Goal: Consume media (video, audio): Consume media (video, audio)

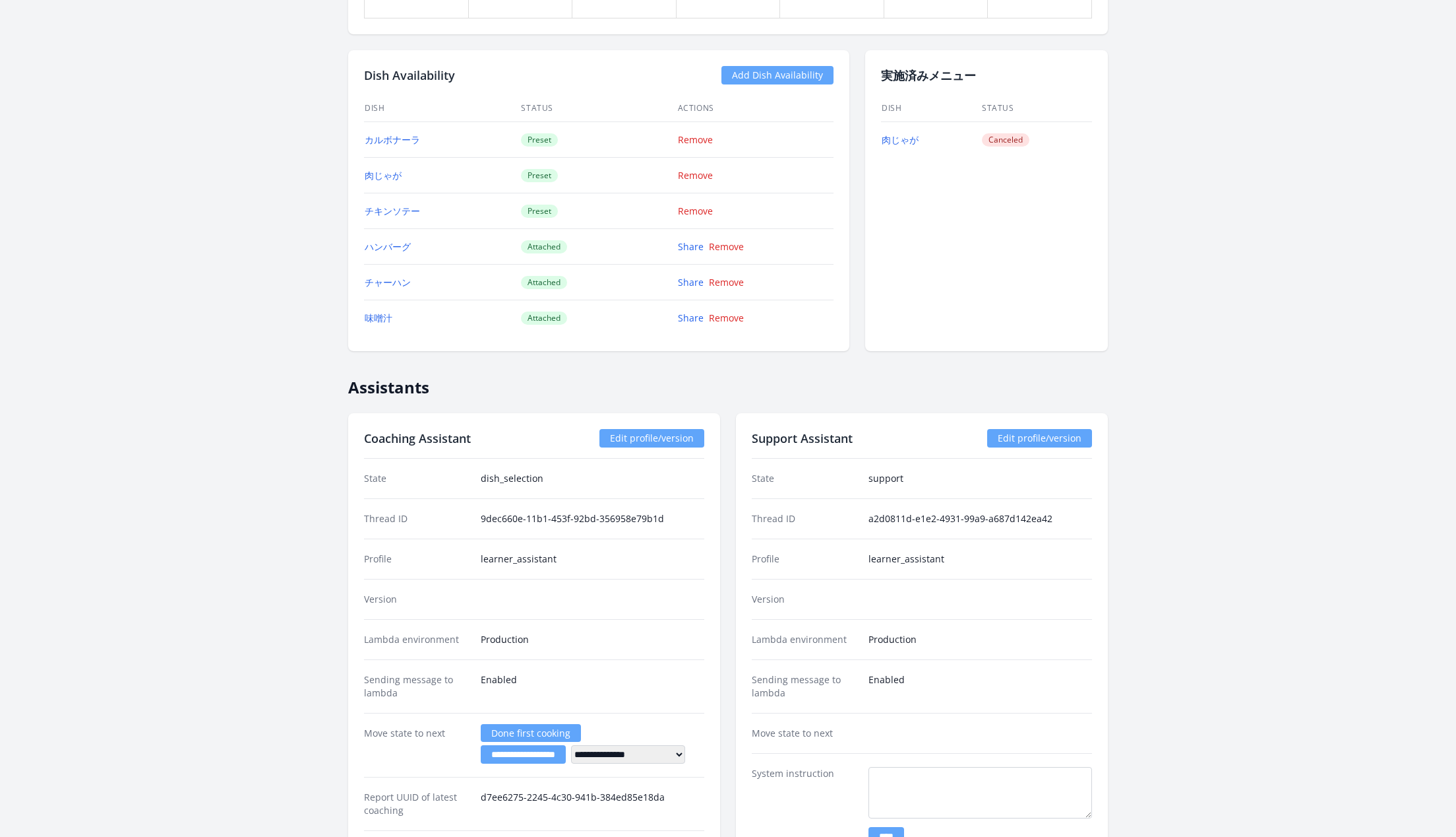
scroll to position [978, 0]
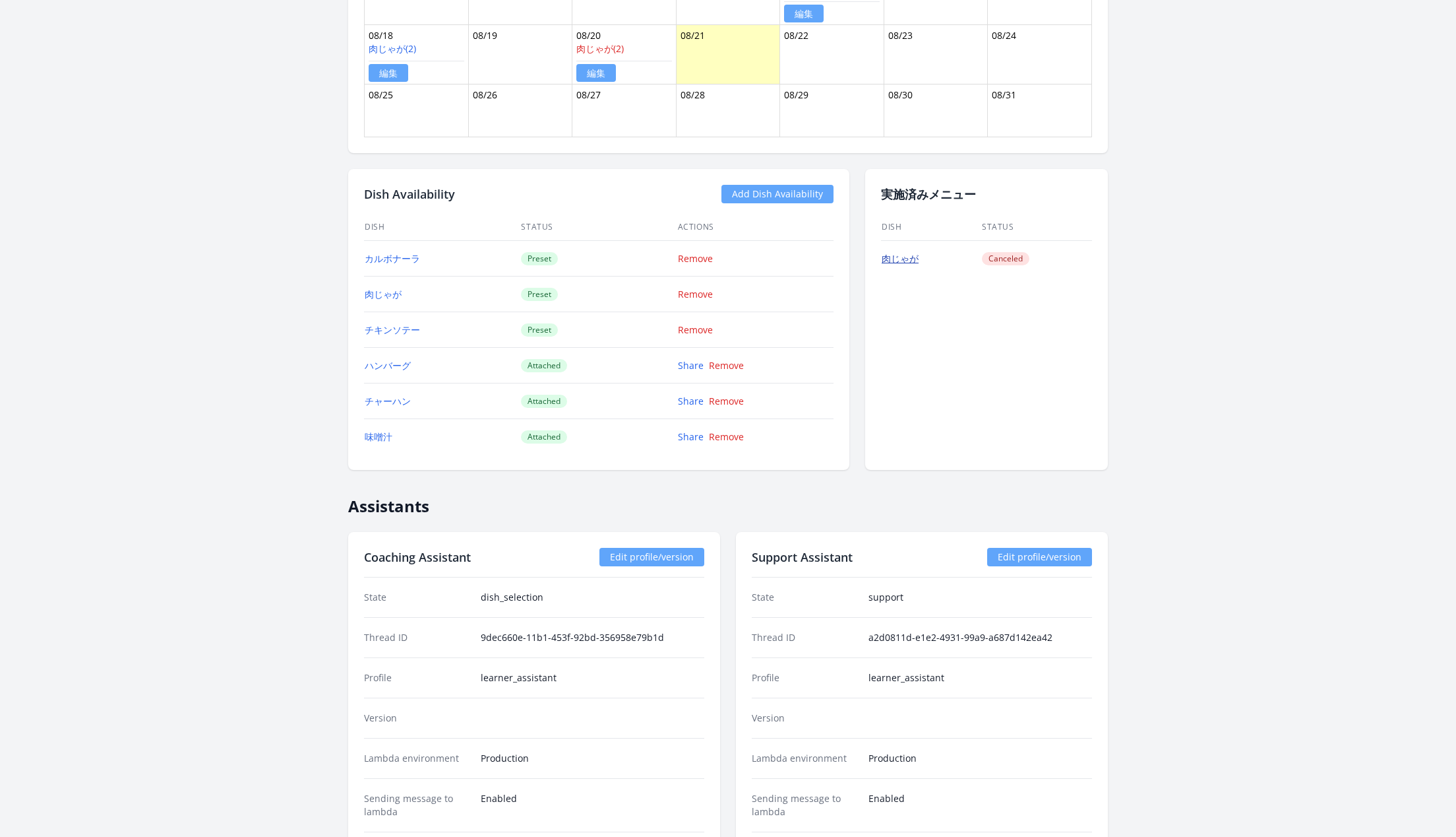
click at [910, 253] on link "肉じゃが" at bounding box center [900, 258] width 37 height 12
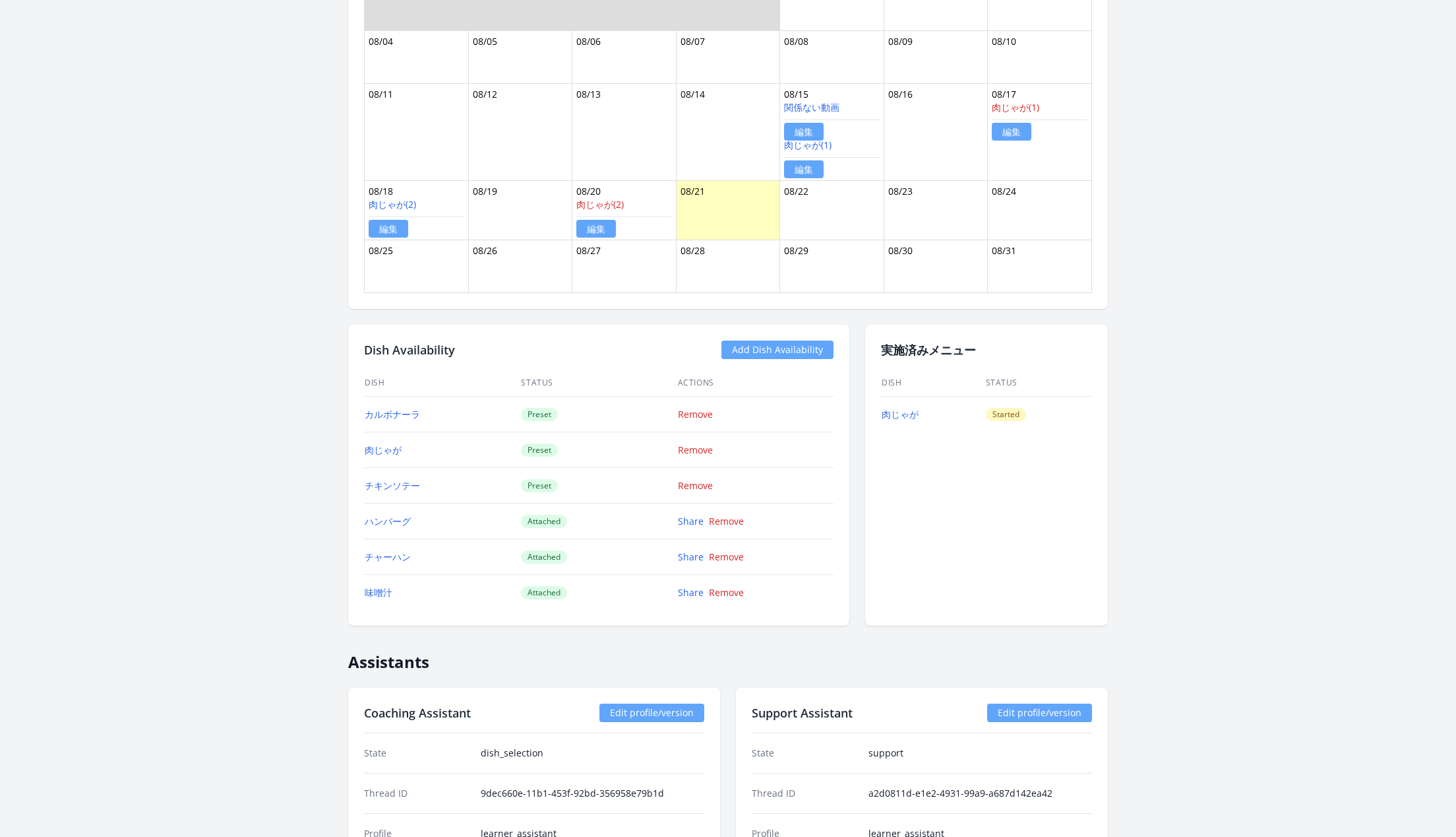
scroll to position [780, 0]
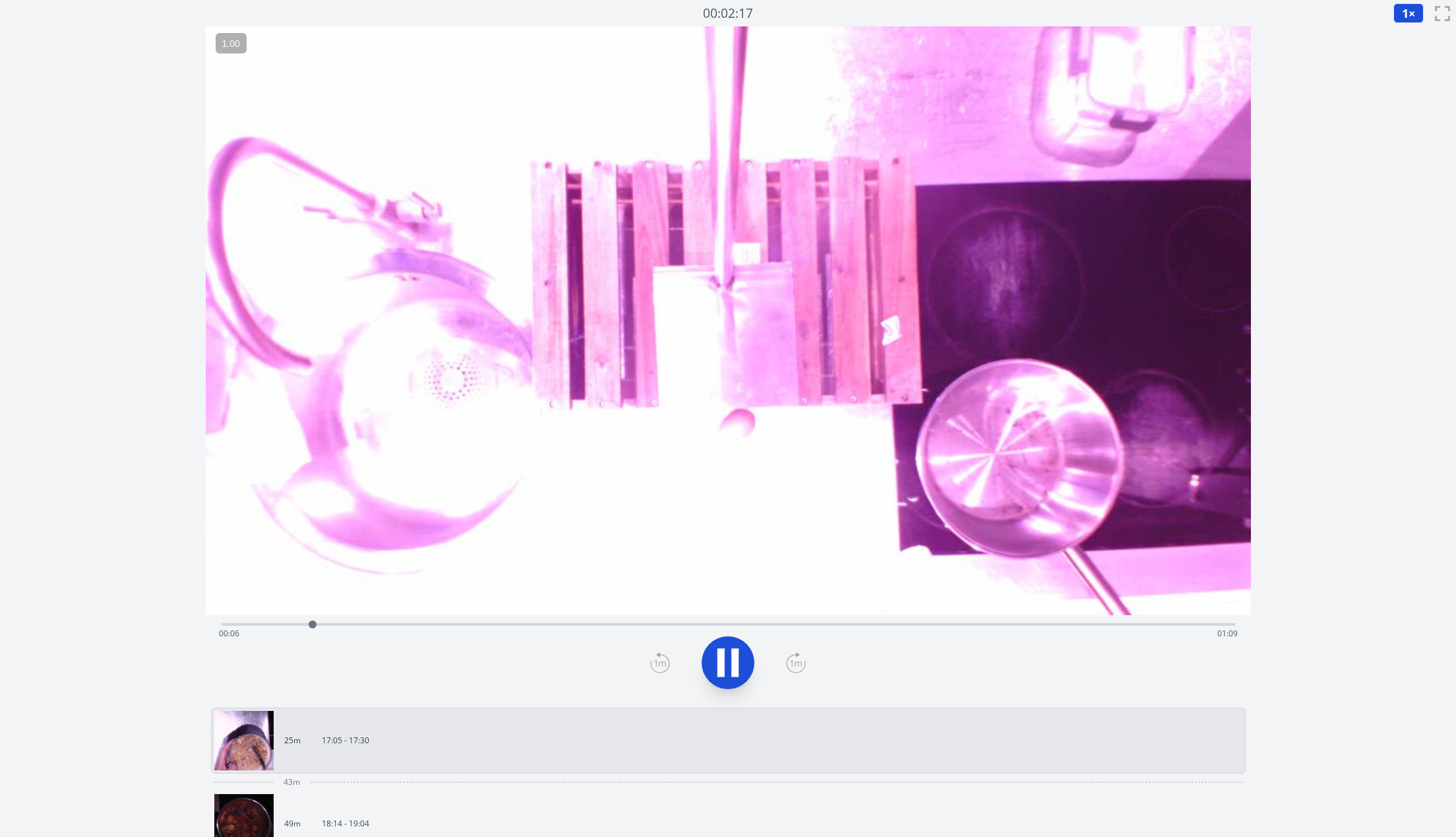
click at [732, 657] on icon at bounding box center [735, 662] width 7 height 28
click at [992, 216] on video at bounding box center [728, 320] width 1045 height 589
click at [837, 304] on video at bounding box center [728, 320] width 1045 height 589
click at [737, 668] on icon at bounding box center [735, 662] width 7 height 28
click at [390, 628] on div "Time elapsed: 00:18 Time remaining: 00:57" at bounding box center [728, 633] width 1019 height 21
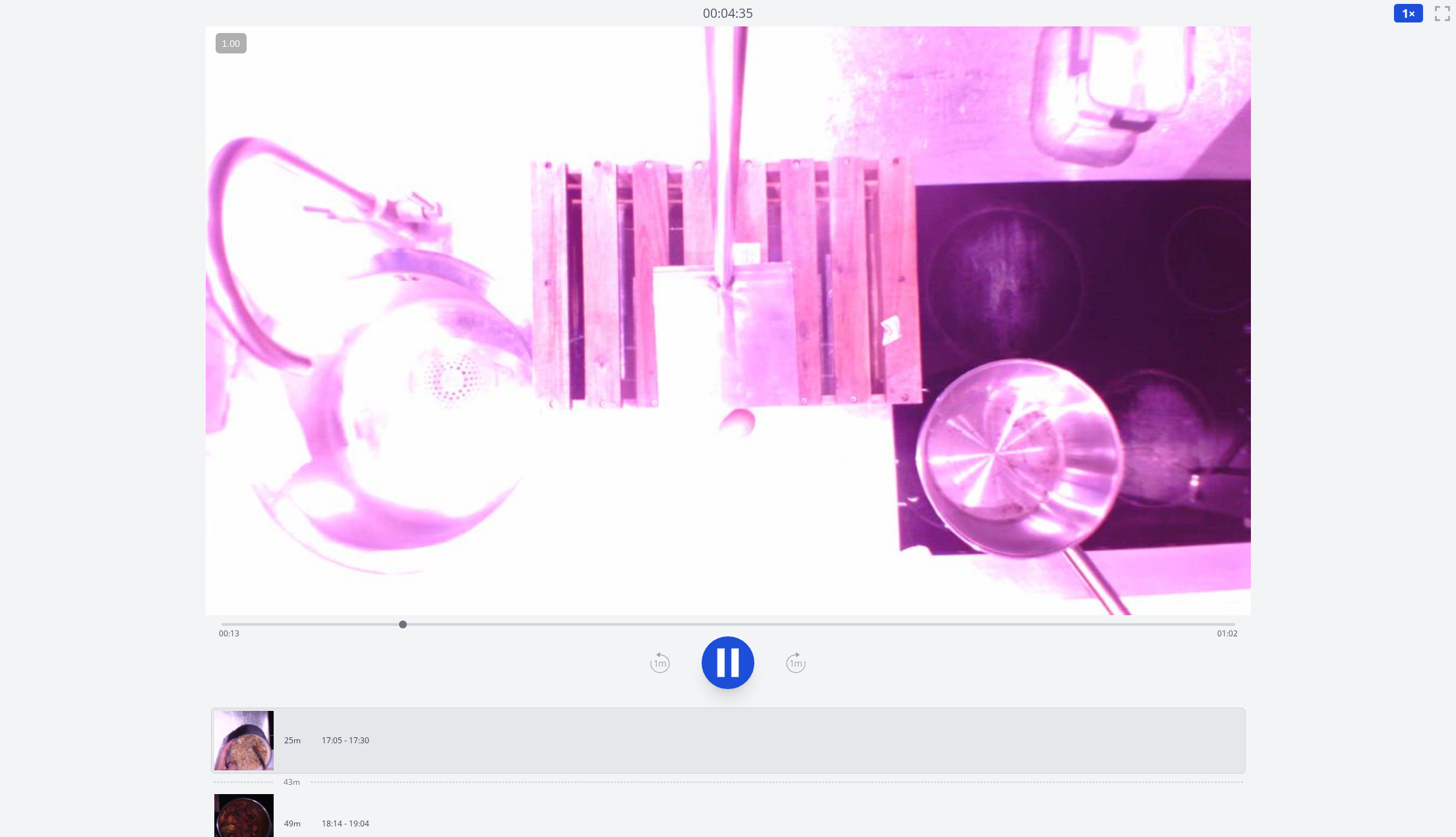
click at [355, 620] on div "Time elapsed: 00:13 Time remaining: 01:02" at bounding box center [729, 623] width 1014 height 16
click at [733, 646] on icon at bounding box center [728, 662] width 37 height 37
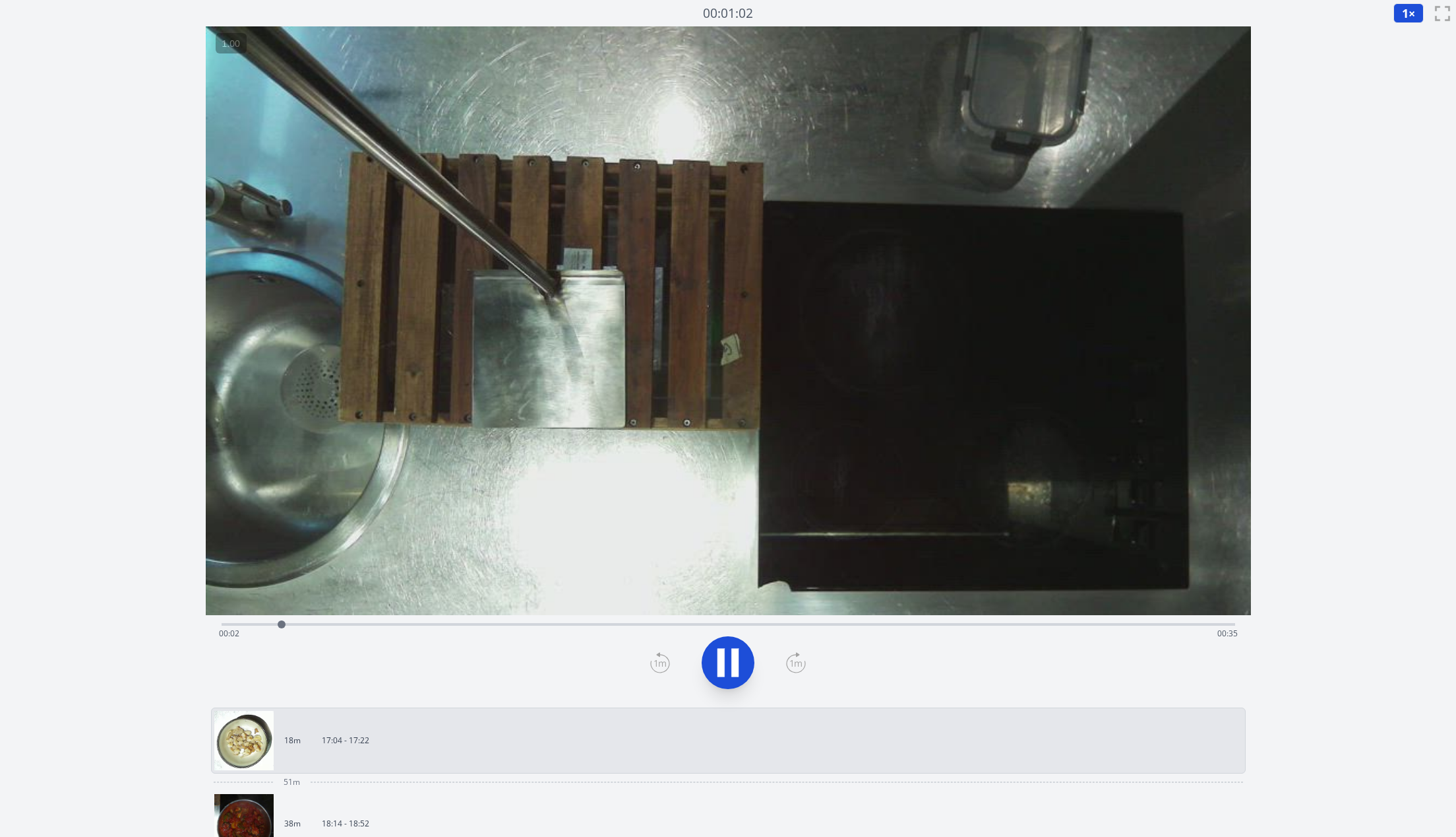
click at [736, 679] on icon at bounding box center [728, 662] width 37 height 37
click at [723, 663] on icon at bounding box center [721, 662] width 7 height 28
click at [815, 357] on video at bounding box center [728, 320] width 1045 height 589
